Goal: Task Accomplishment & Management: Manage account settings

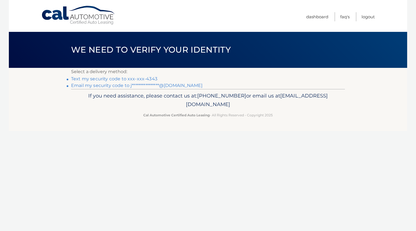
click at [142, 77] on link "Text my security code to xxx-xxx-4343" at bounding box center [114, 78] width 86 height 5
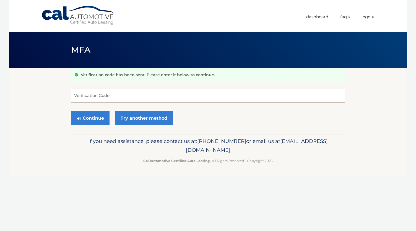
click at [121, 91] on input "Verification Code" at bounding box center [208, 96] width 274 height 14
type input "306418"
click at [92, 117] on button "Continue" at bounding box center [90, 118] width 38 height 14
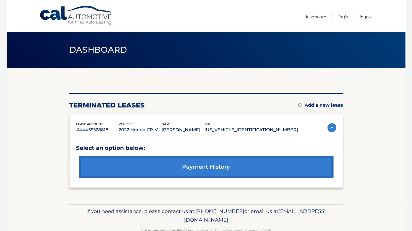
click at [322, 98] on div "You are registered for this site, but you haven't enrolled in online payments. …" at bounding box center [206, 140] width 274 height 95
click at [329, 113] on div "You are registered for this site, but you haven't enrolled in online payments. …" at bounding box center [206, 140] width 274 height 95
click at [321, 103] on link "Add a new lease" at bounding box center [320, 105] width 45 height 6
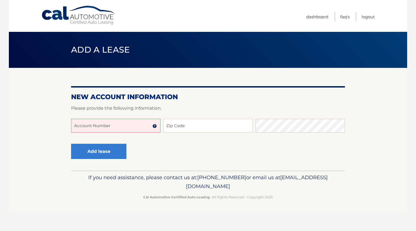
click at [133, 122] on input "Account Number" at bounding box center [115, 126] width 89 height 14
click at [127, 129] on input "444559996" at bounding box center [115, 126] width 89 height 14
click at [112, 125] on input "444559996" at bounding box center [115, 126] width 89 height 14
click at [100, 127] on input "444559996" at bounding box center [115, 126] width 89 height 14
type input "444559"
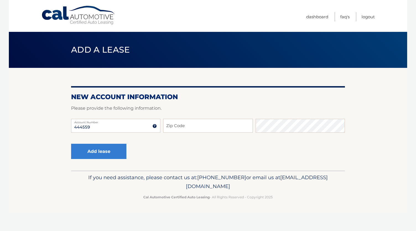
click at [156, 127] on img at bounding box center [154, 126] width 4 height 4
click at [110, 130] on input "444559" at bounding box center [115, 126] width 89 height 14
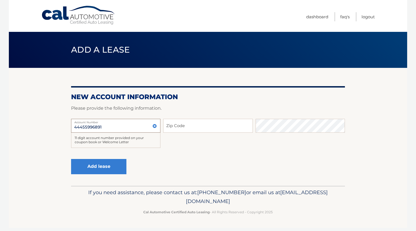
click at [110, 130] on input "44455996891" at bounding box center [115, 126] width 89 height 14
type input "44455996891"
click at [174, 127] on input "Zip Code" at bounding box center [207, 126] width 89 height 14
type input "11428"
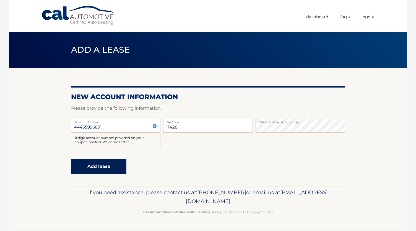
click at [89, 163] on button "Add lease" at bounding box center [98, 166] width 55 height 15
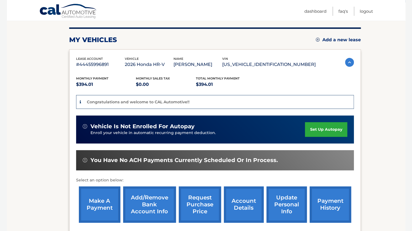
scroll to position [66, 0]
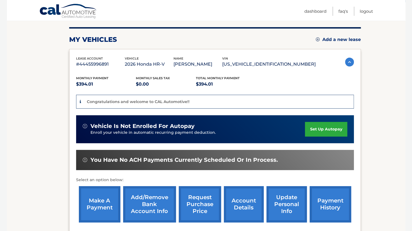
click at [337, 124] on link "set up autopay" at bounding box center [326, 129] width 42 height 15
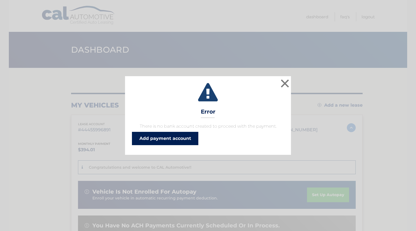
click at [188, 142] on link "Add payment account" at bounding box center [165, 138] width 66 height 13
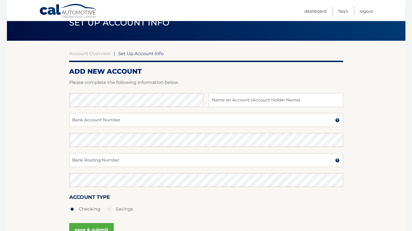
scroll to position [25, 0]
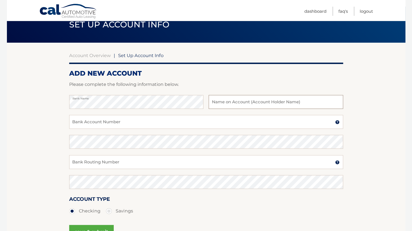
click at [224, 105] on input "text" at bounding box center [276, 102] width 134 height 14
type input "[PERSON_NAME]"
click at [191, 119] on input "Bank Account Number" at bounding box center [206, 122] width 274 height 14
type input "4974710201"
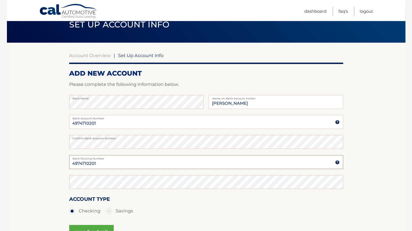
drag, startPoint x: 97, startPoint y: 164, endPoint x: 80, endPoint y: 164, distance: 16.3
click at [80, 164] on input "4974710201" at bounding box center [206, 162] width 274 height 14
type input "4"
type input "021000089"
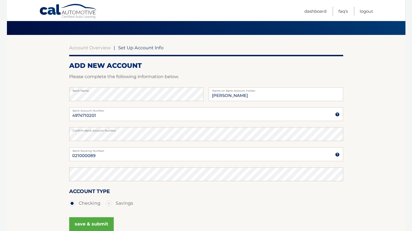
click at [81, 165] on div "021000089 Bank Routing Number A 9-digit number at the lower left corner of a ch…" at bounding box center [206, 157] width 274 height 20
click at [99, 219] on button "save & submit" at bounding box center [91, 224] width 45 height 14
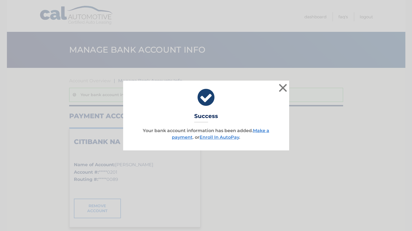
scroll to position [41, 0]
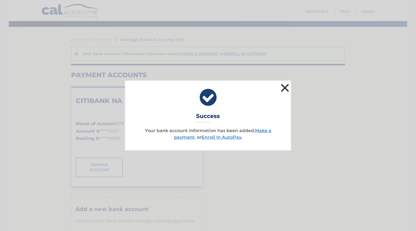
click at [284, 93] on button "×" at bounding box center [284, 87] width 11 height 11
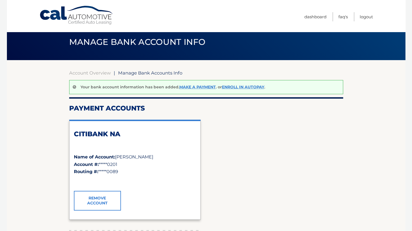
scroll to position [0, 0]
